Goal: Task Accomplishment & Management: Complete application form

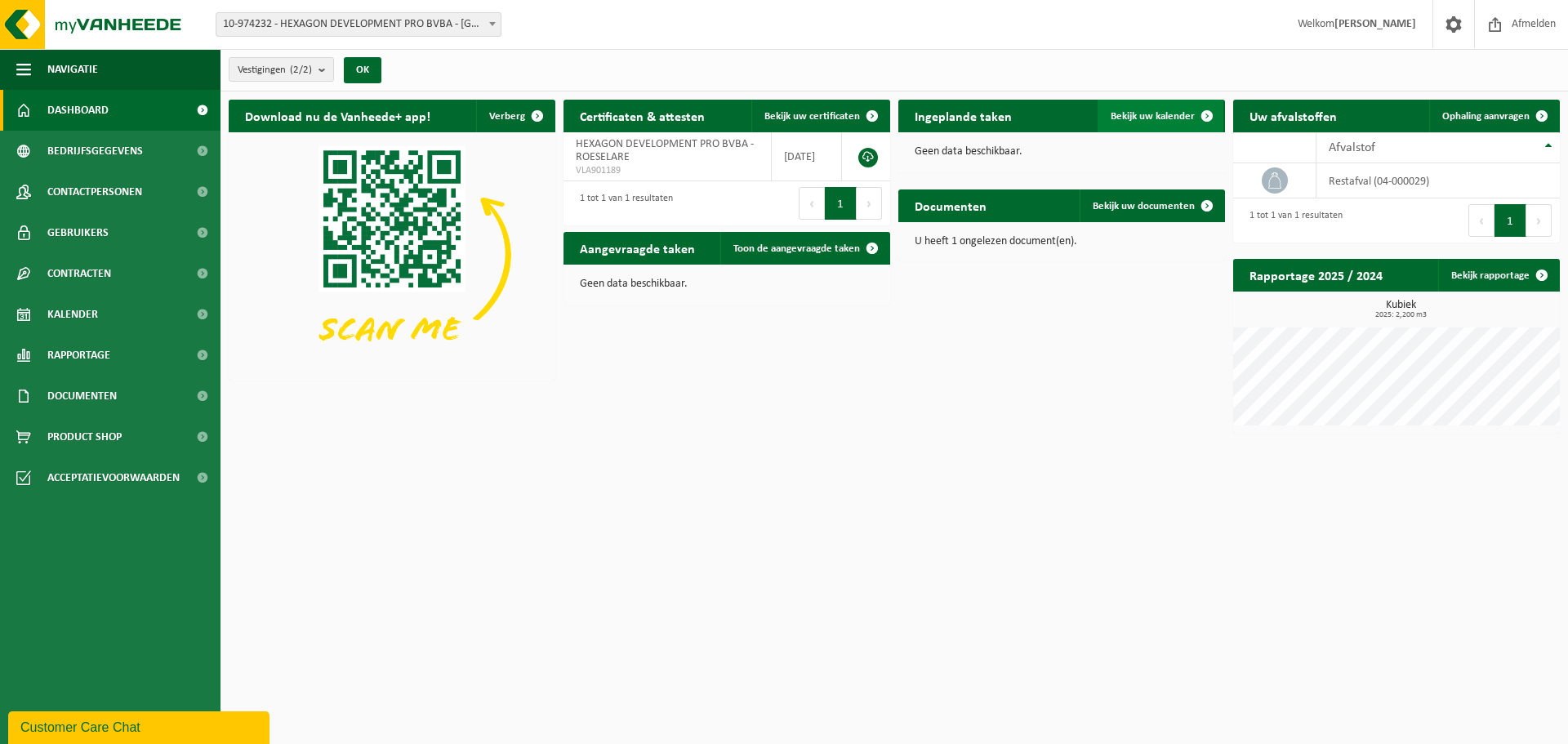
click at [1185, 113] on span "Bekijk uw kalender" at bounding box center [1152, 116] width 84 height 10
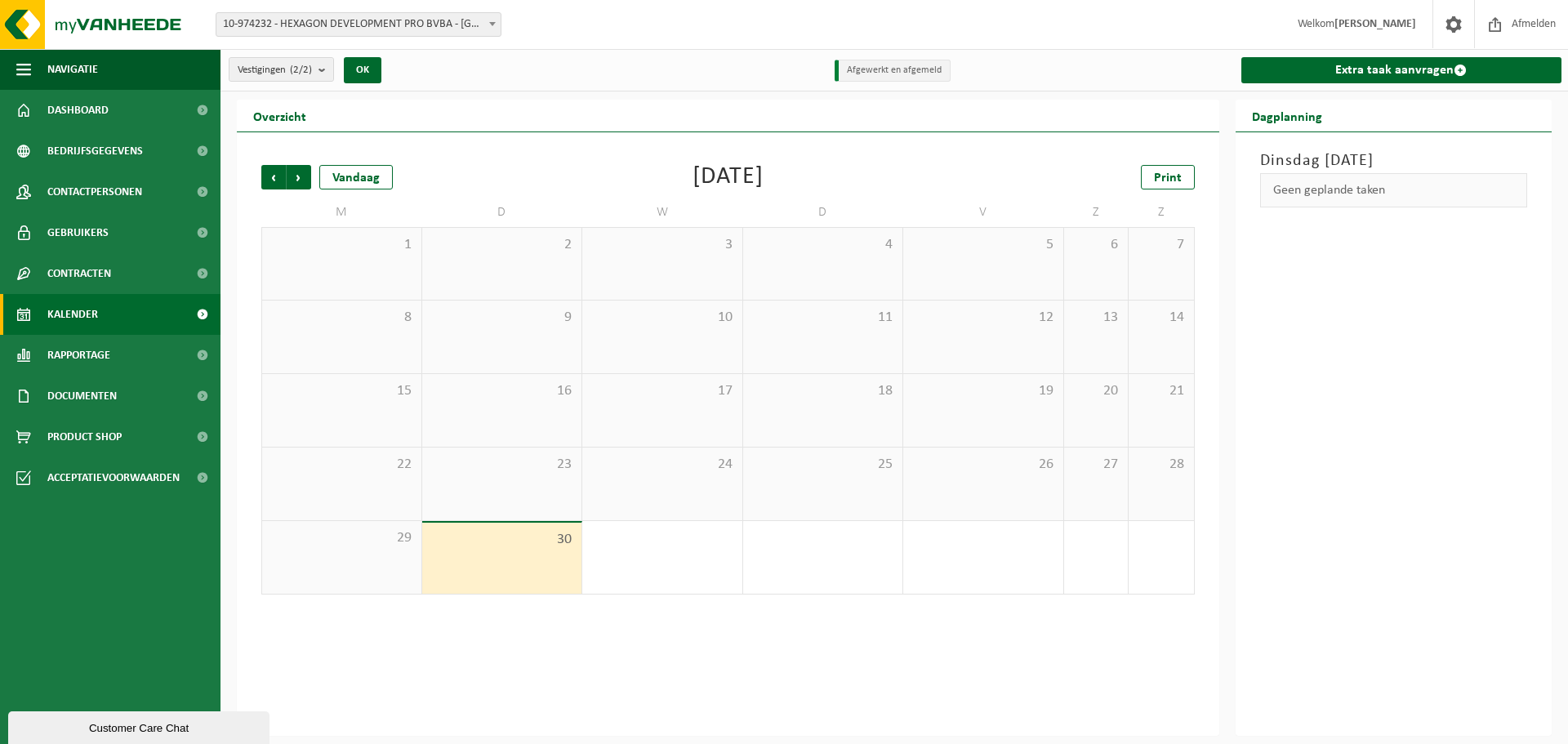
click at [997, 531] on span "3" at bounding box center [983, 538] width 144 height 18
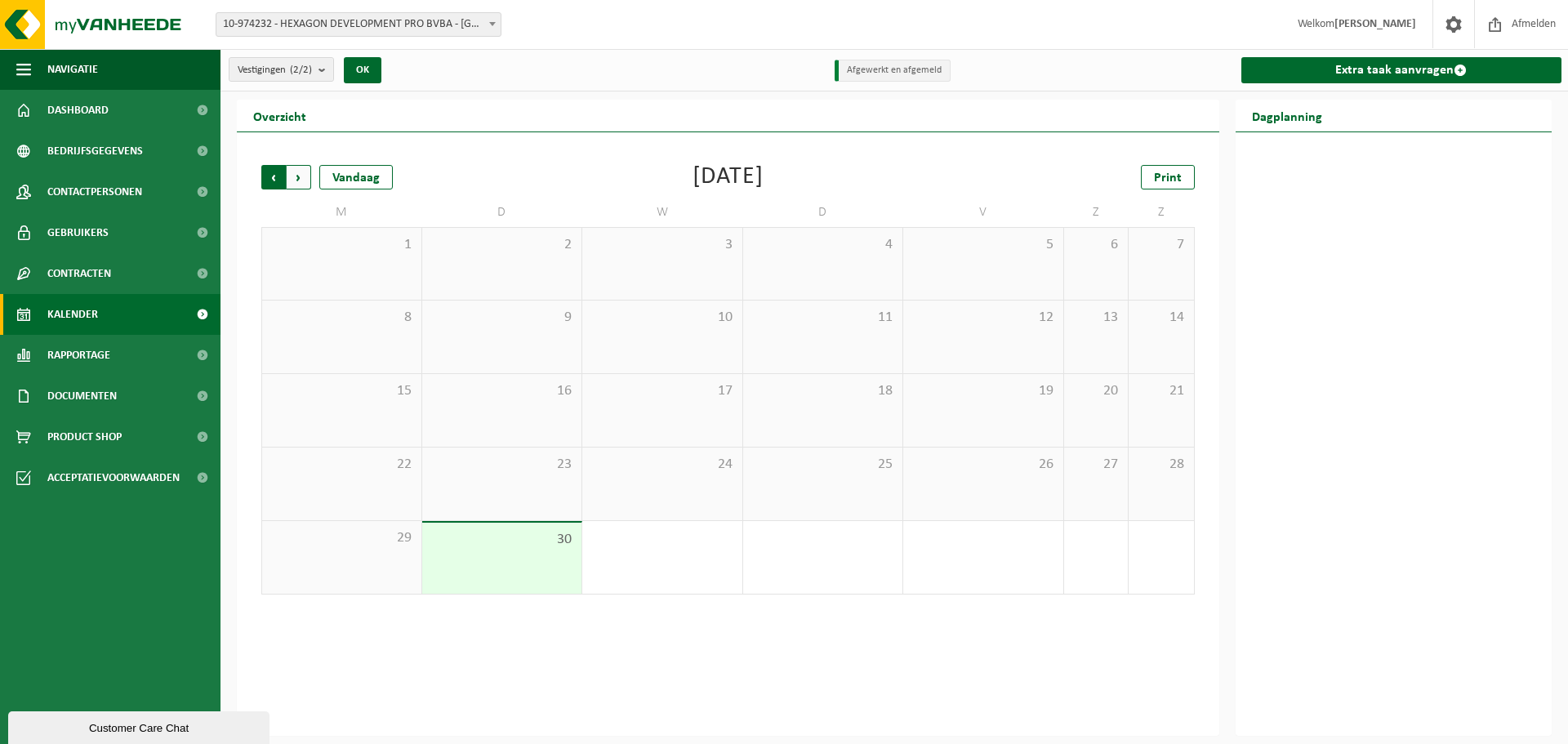
click at [306, 177] on span "Volgende" at bounding box center [299, 177] width 24 height 24
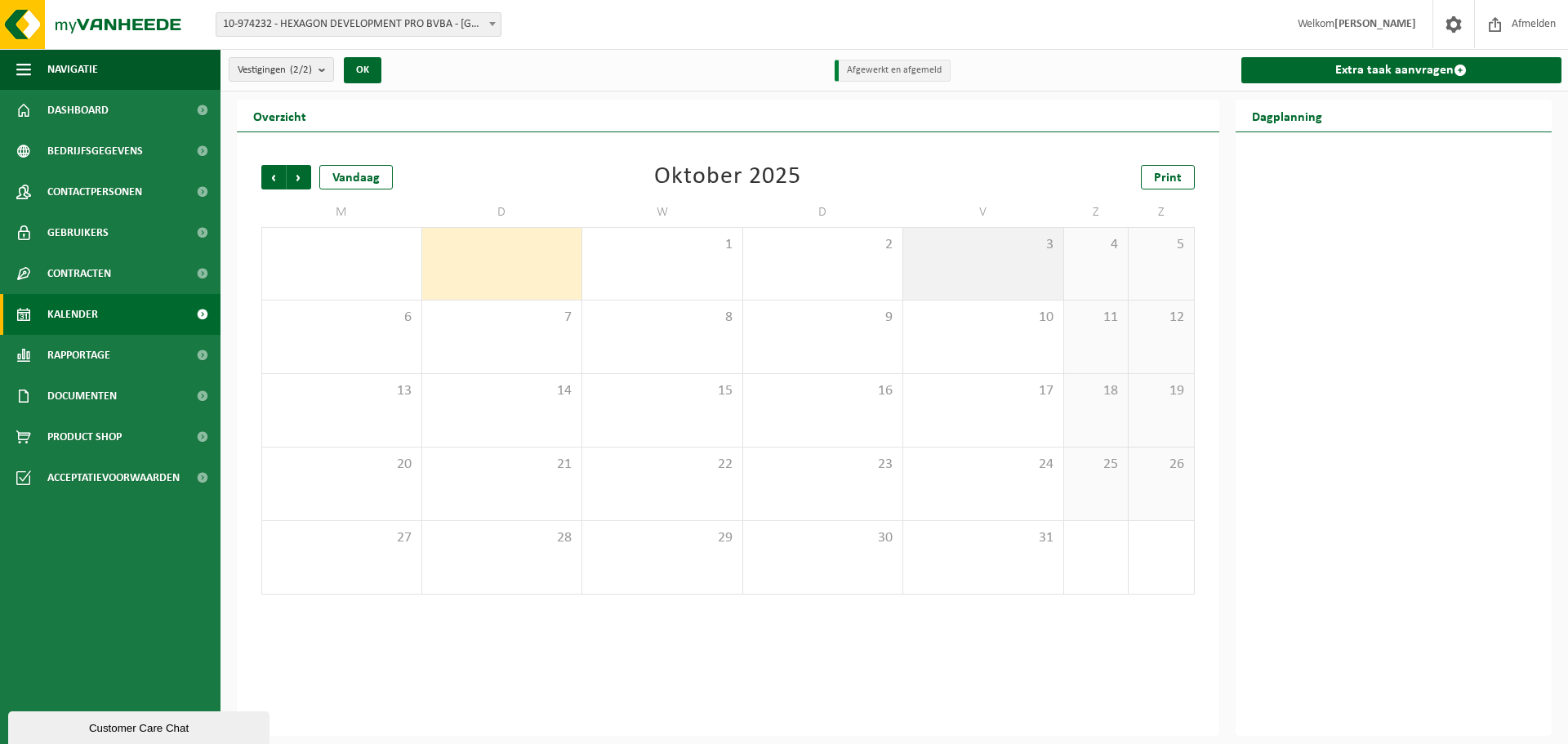
click at [1023, 247] on span "3" at bounding box center [983, 245] width 144 height 18
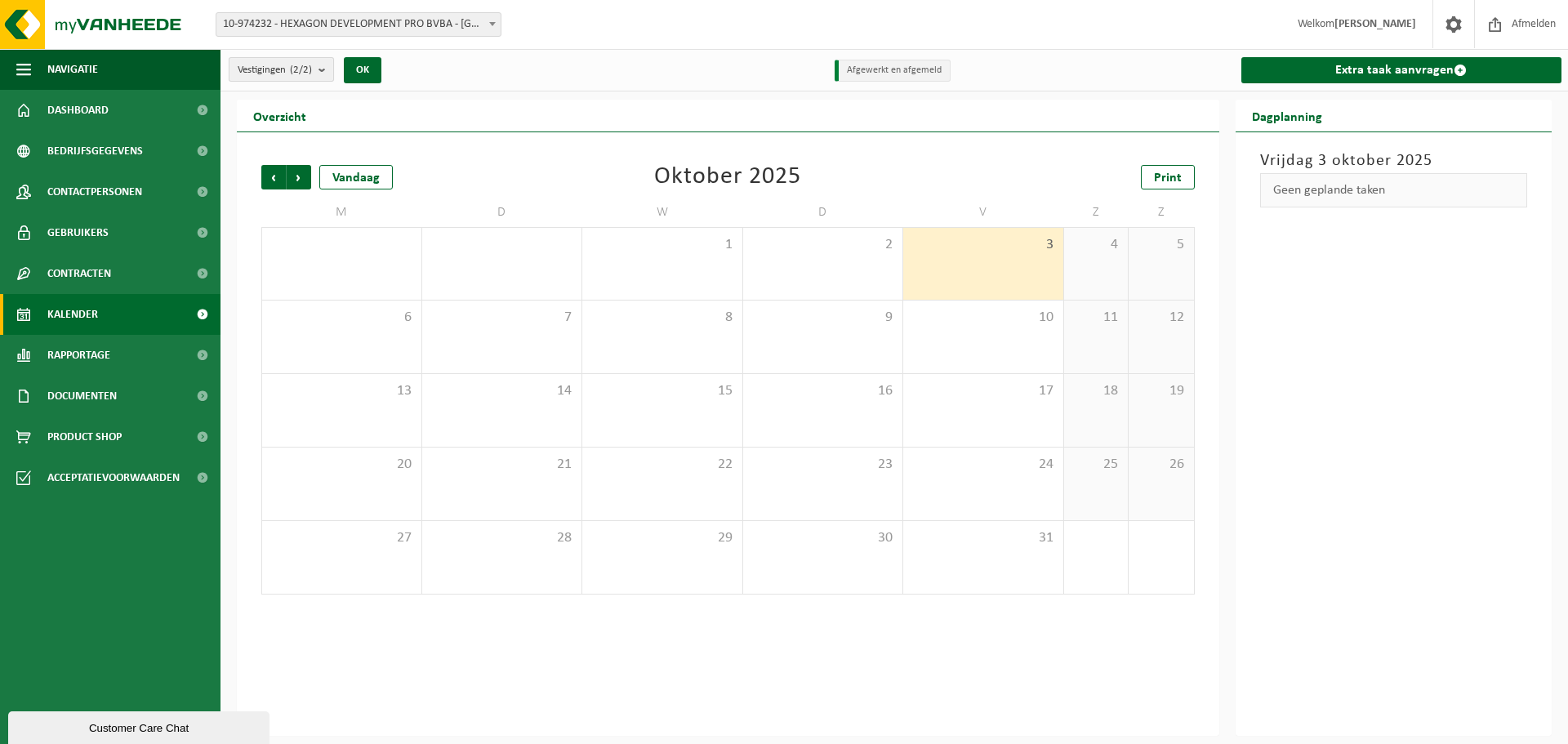
click at [296, 66] on count "(2/2)" at bounding box center [301, 69] width 22 height 10
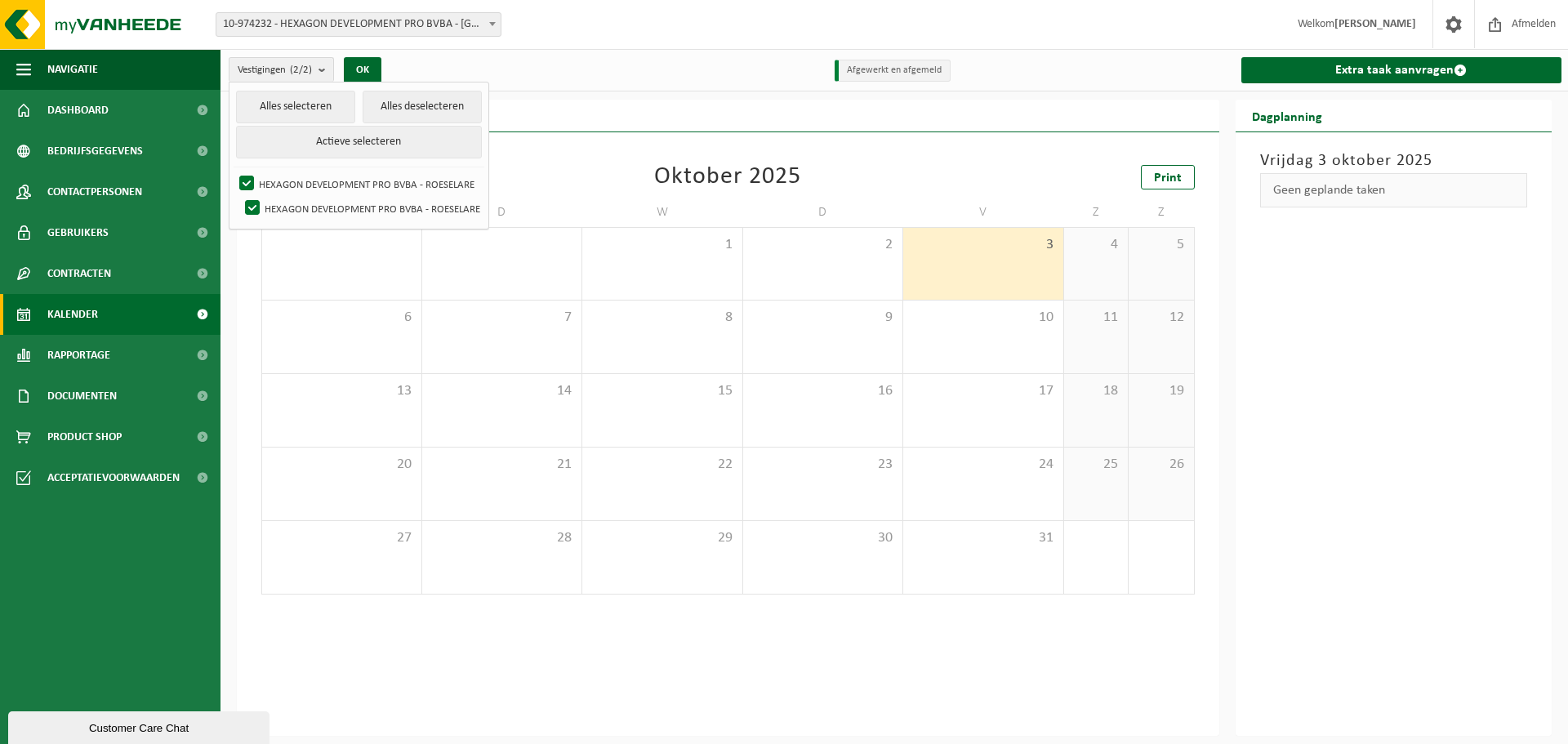
click at [623, 103] on div "Overzicht" at bounding box center [728, 116] width 982 height 33
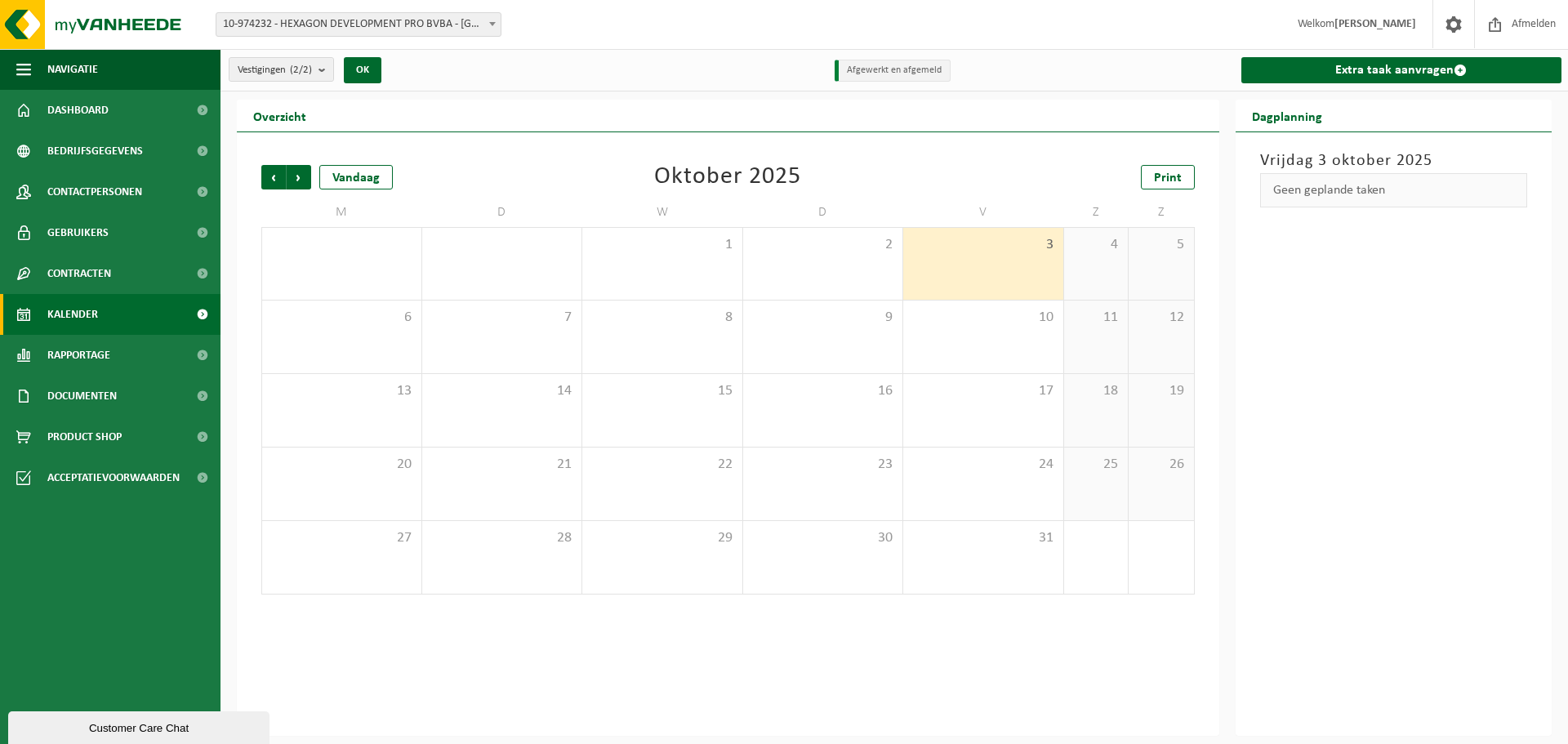
click at [159, 316] on link "Kalender" at bounding box center [110, 315] width 220 height 41
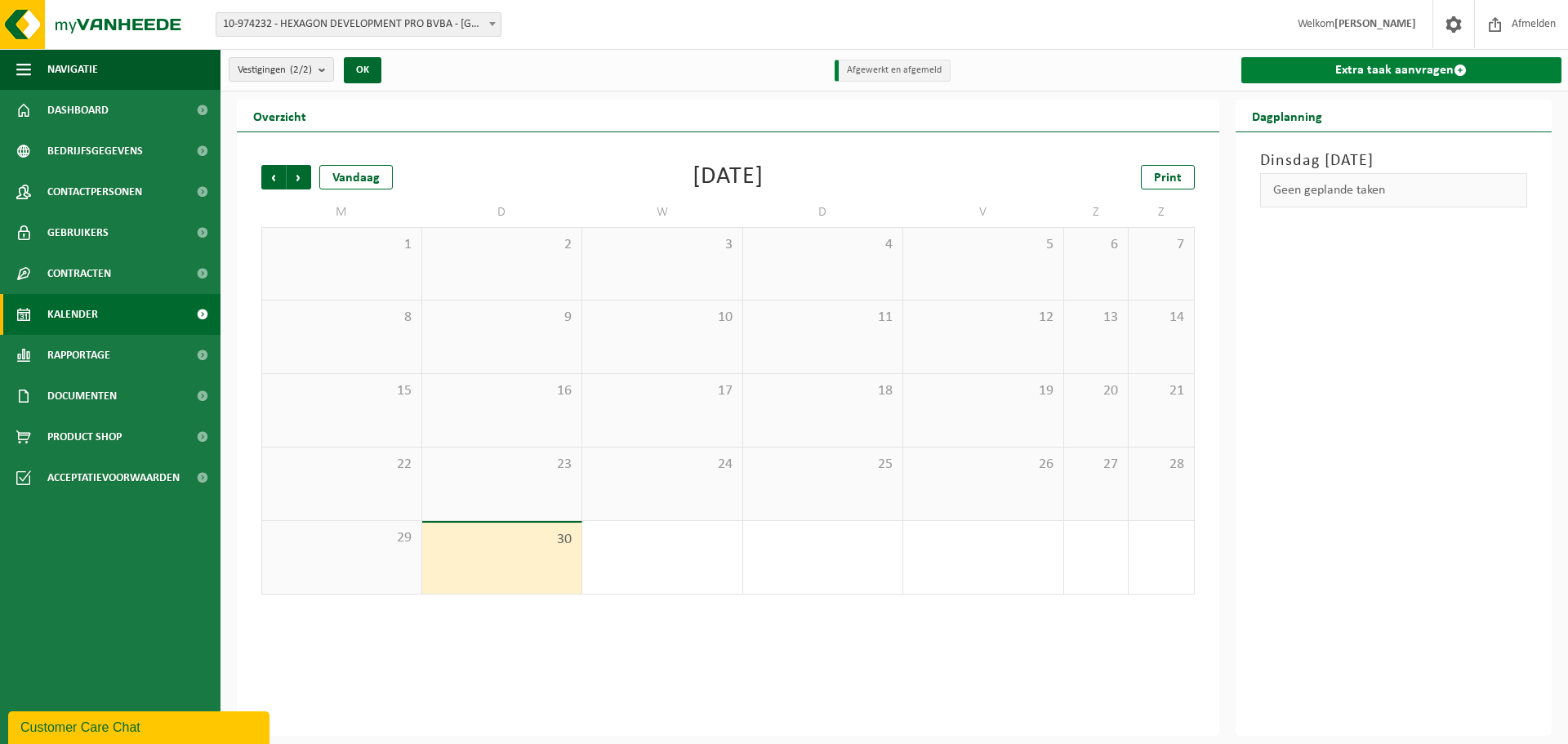
click at [1388, 75] on link "Extra taak aanvragen" at bounding box center [1402, 70] width 321 height 26
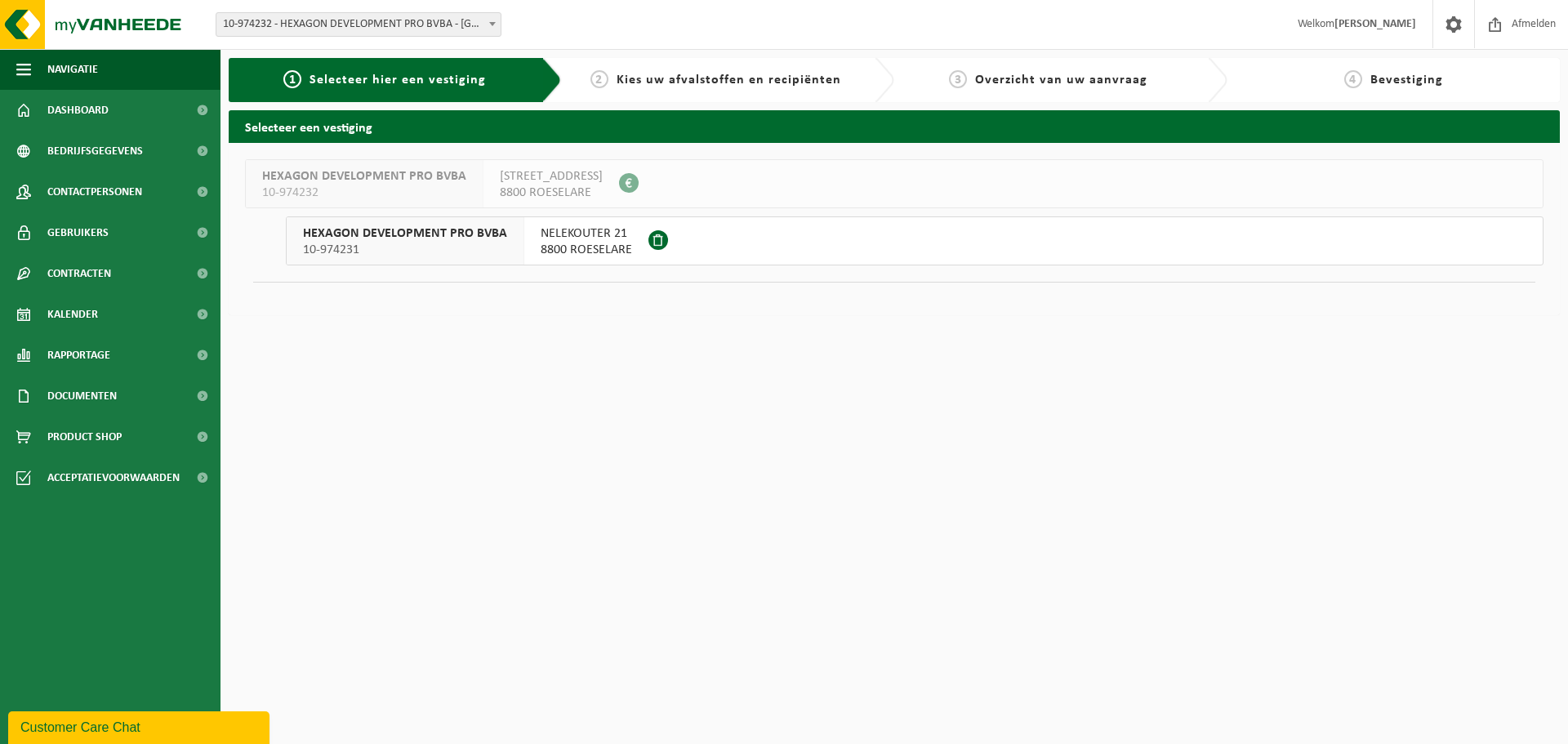
click at [657, 244] on span at bounding box center [657, 240] width 20 height 20
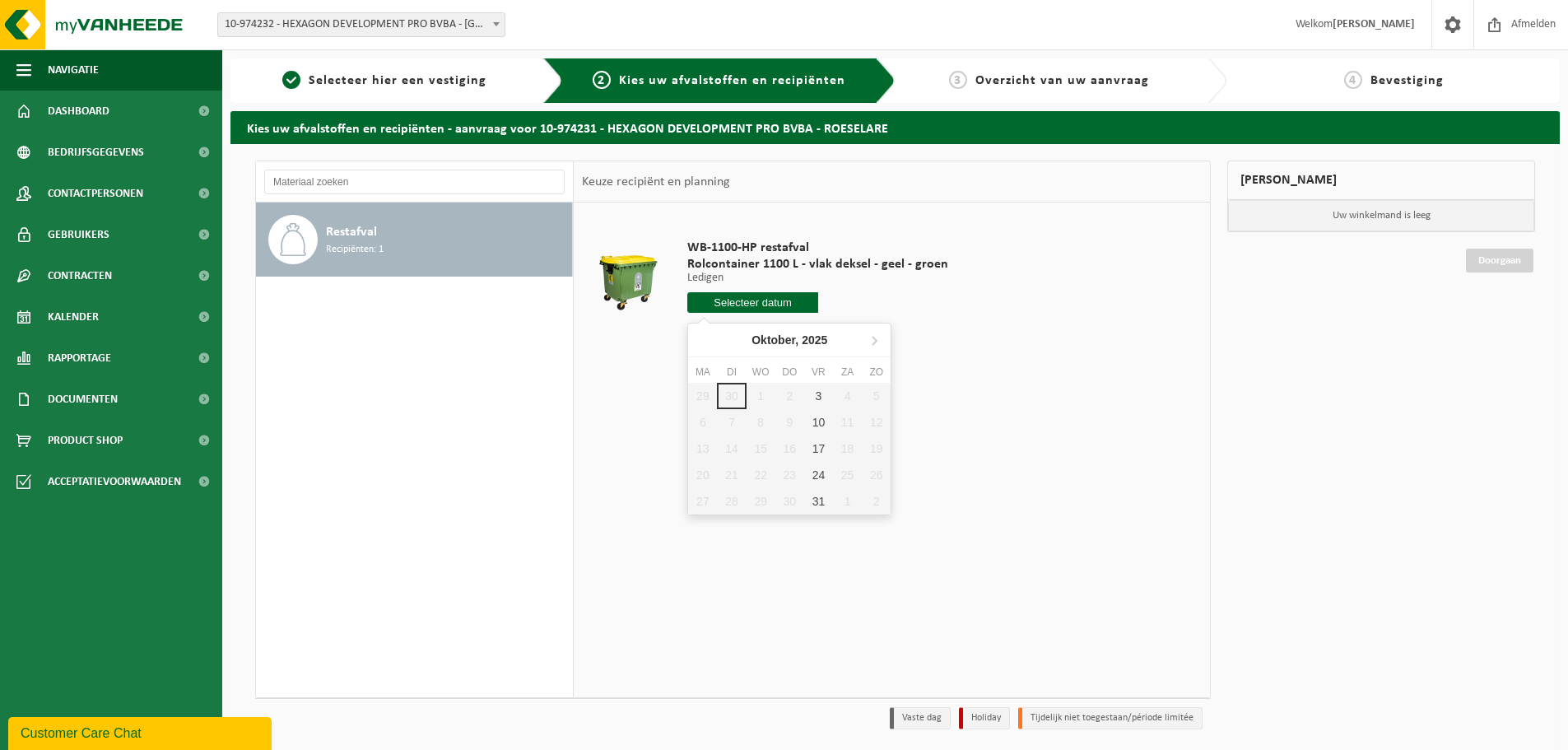
click at [784, 305] on input "text" at bounding box center [752, 302] width 131 height 21
click at [816, 403] on div "3" at bounding box center [818, 396] width 29 height 26
type input "Van 2025-10-03"
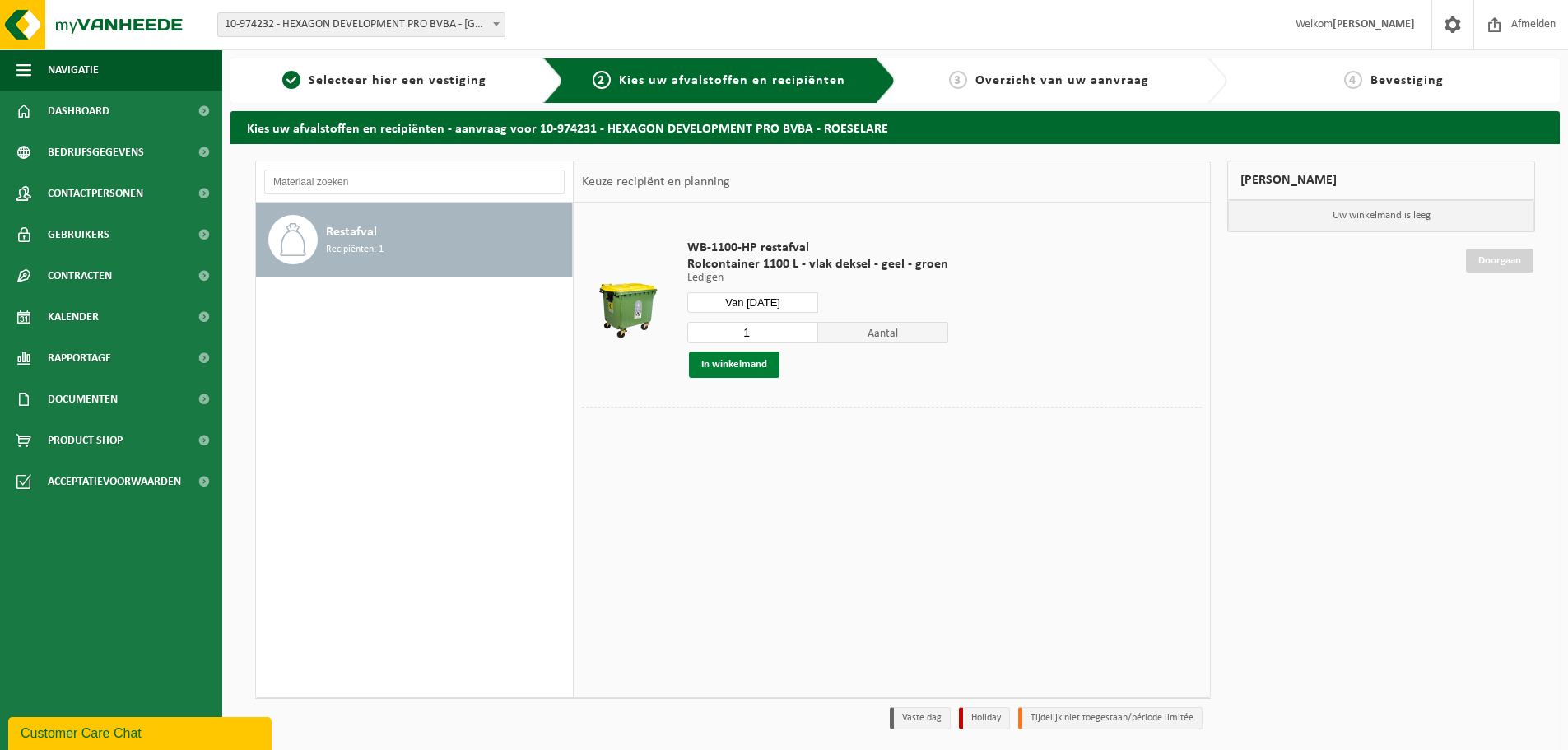
click at [745, 369] on button "In winkelmand" at bounding box center [734, 364] width 90 height 26
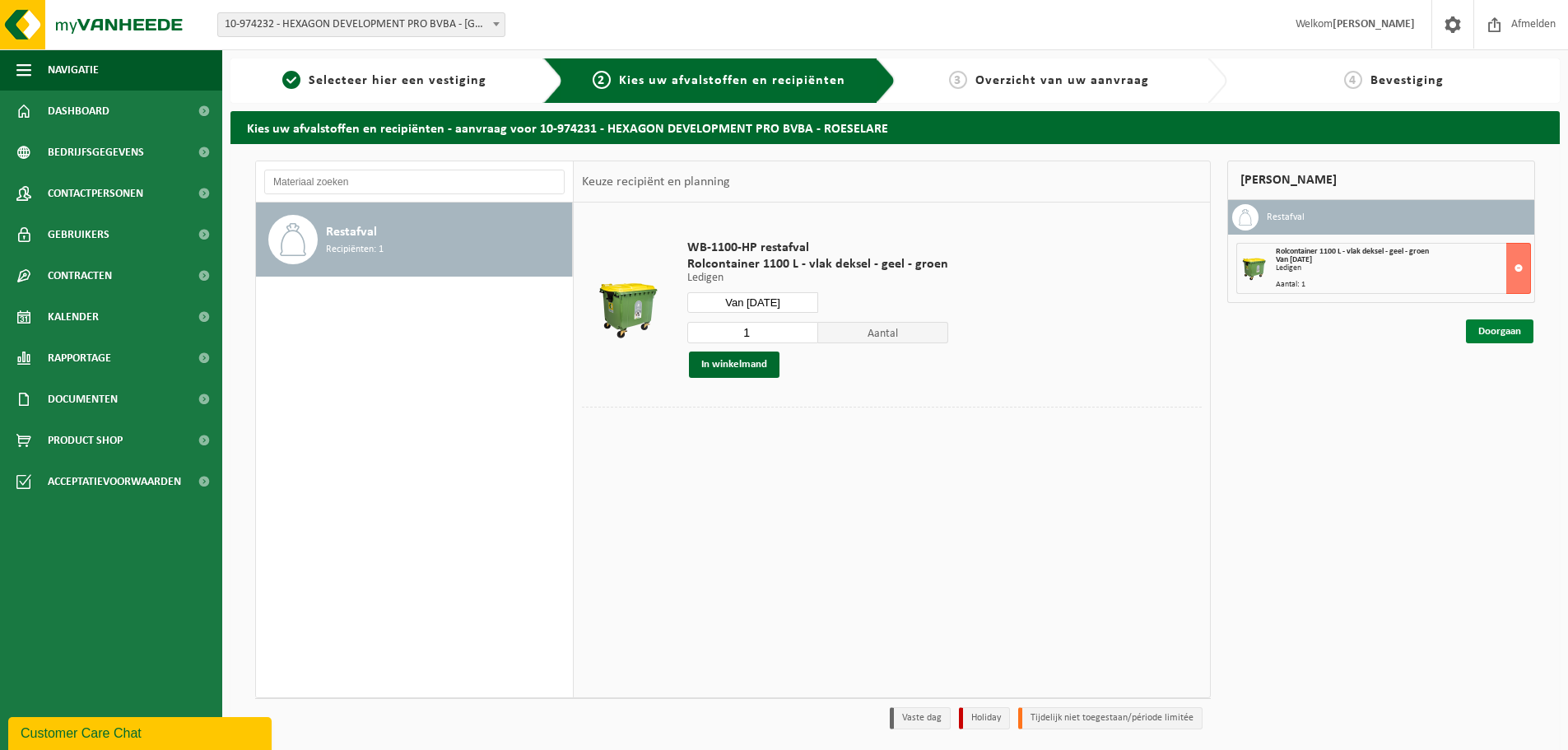
click at [1491, 328] on link "Doorgaan" at bounding box center [1499, 330] width 68 height 24
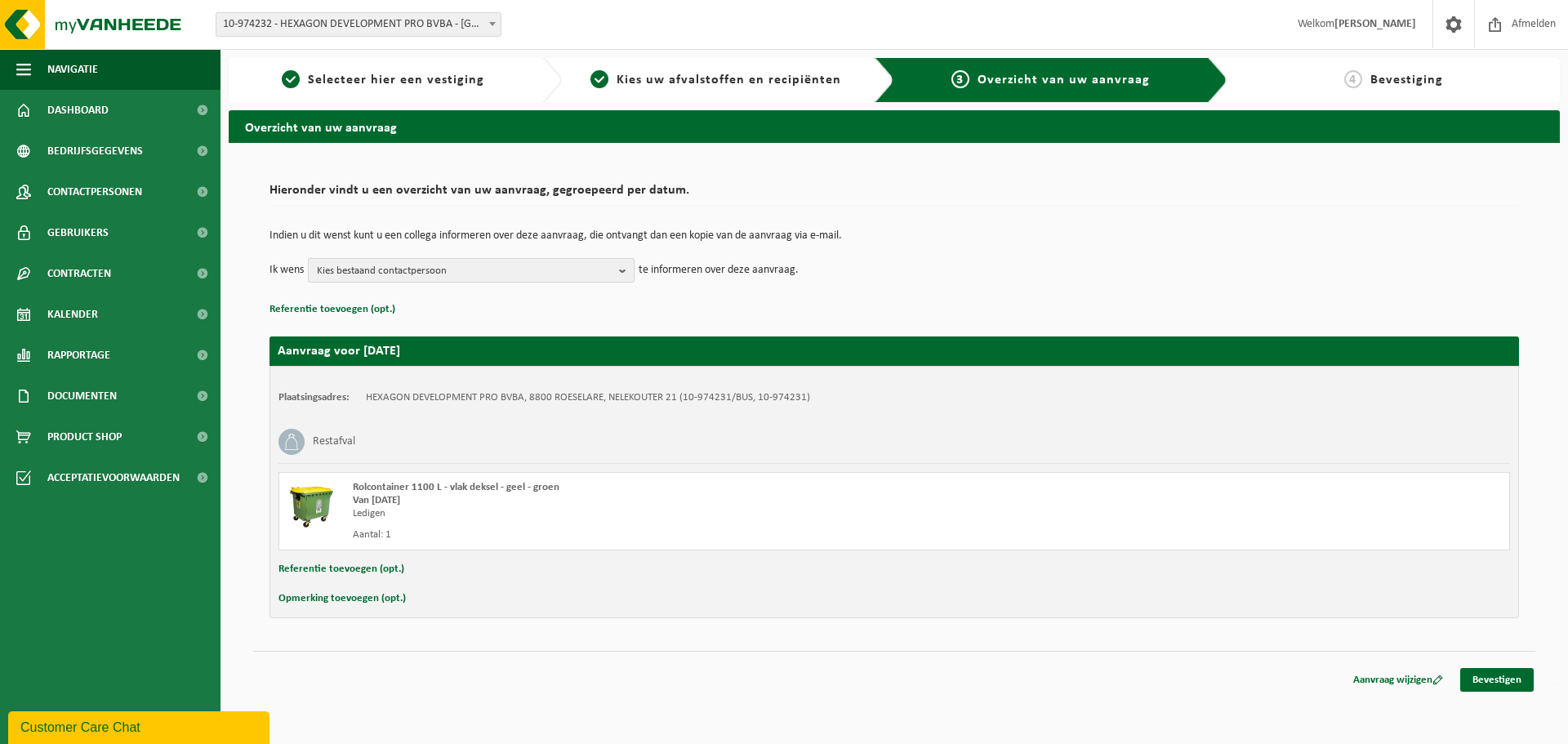
click at [575, 265] on span "Kies bestaand contactpersoon" at bounding box center [464, 271] width 296 height 24
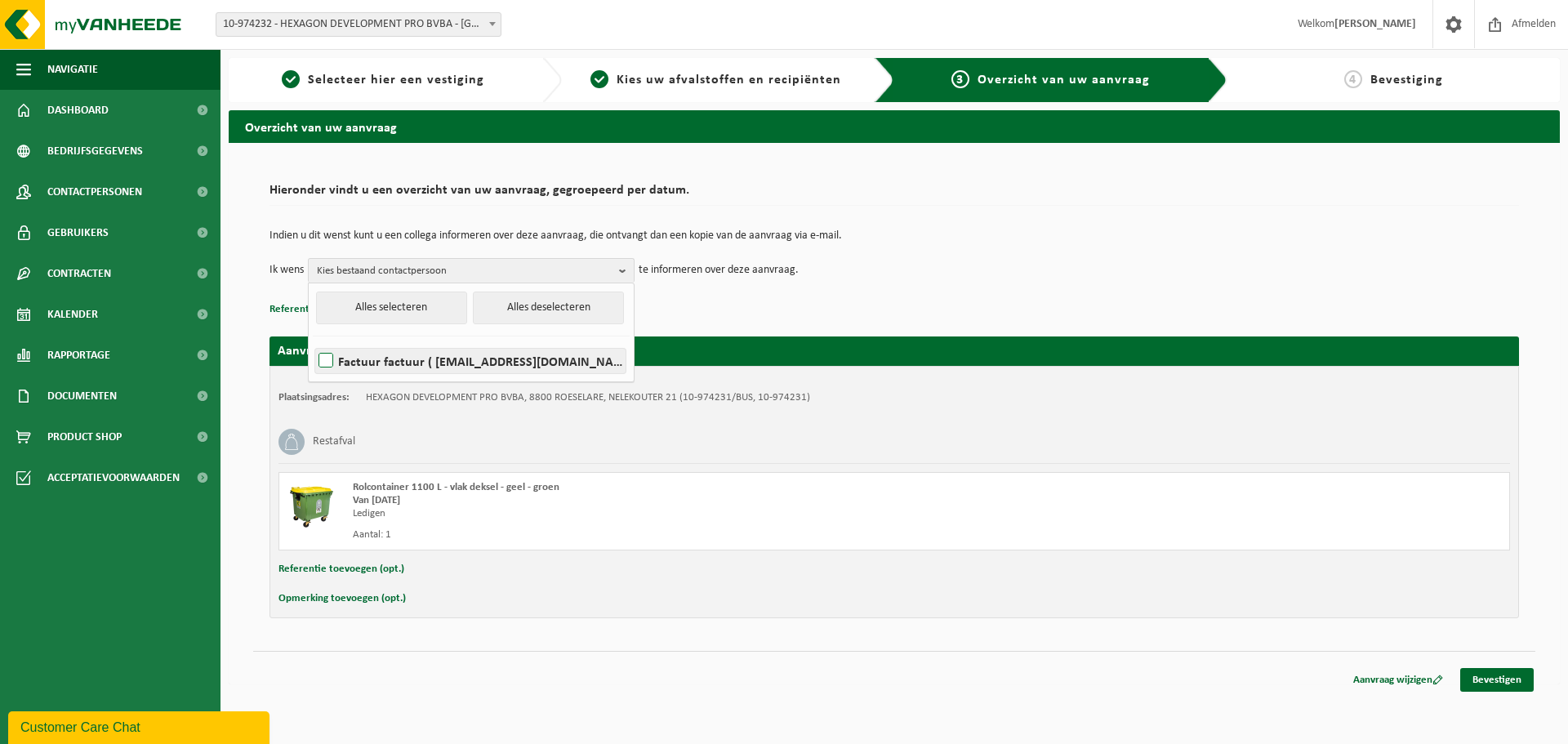
click at [487, 362] on label "Factuur factuur ( factuur@hxgn.be )" at bounding box center [471, 360] width 310 height 24
click at [313, 341] on input "Factuur factuur ( factuur@hxgn.be )" at bounding box center [312, 340] width 1 height 1
checkbox input "true"
click at [939, 294] on div "Indien u dit wenst kunt u een collega informeren over deze aanvraag, die ontvan…" at bounding box center [895, 256] width 1250 height 85
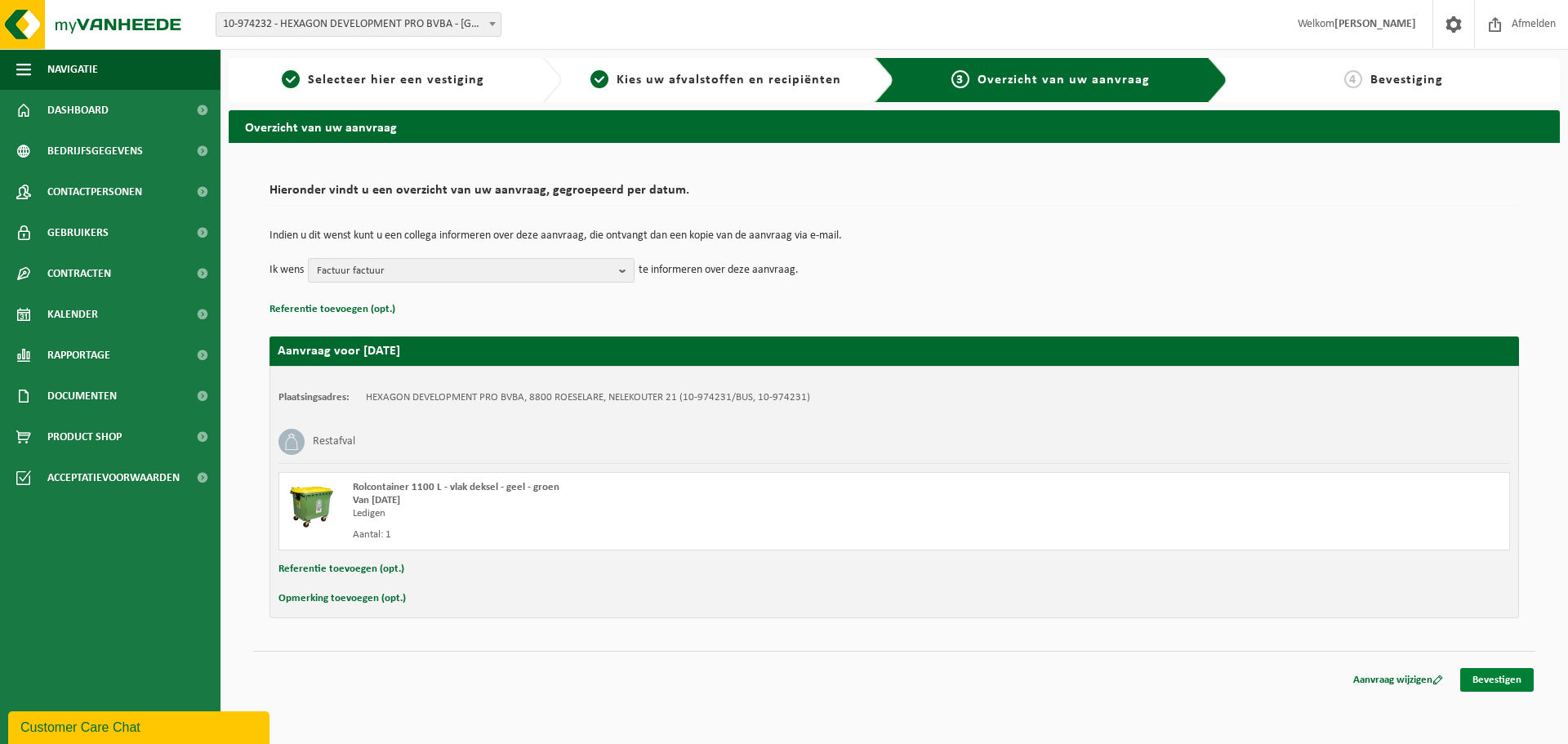
click at [1512, 674] on link "Bevestigen" at bounding box center [1496, 679] width 74 height 23
